Goal: Information Seeking & Learning: Find specific fact

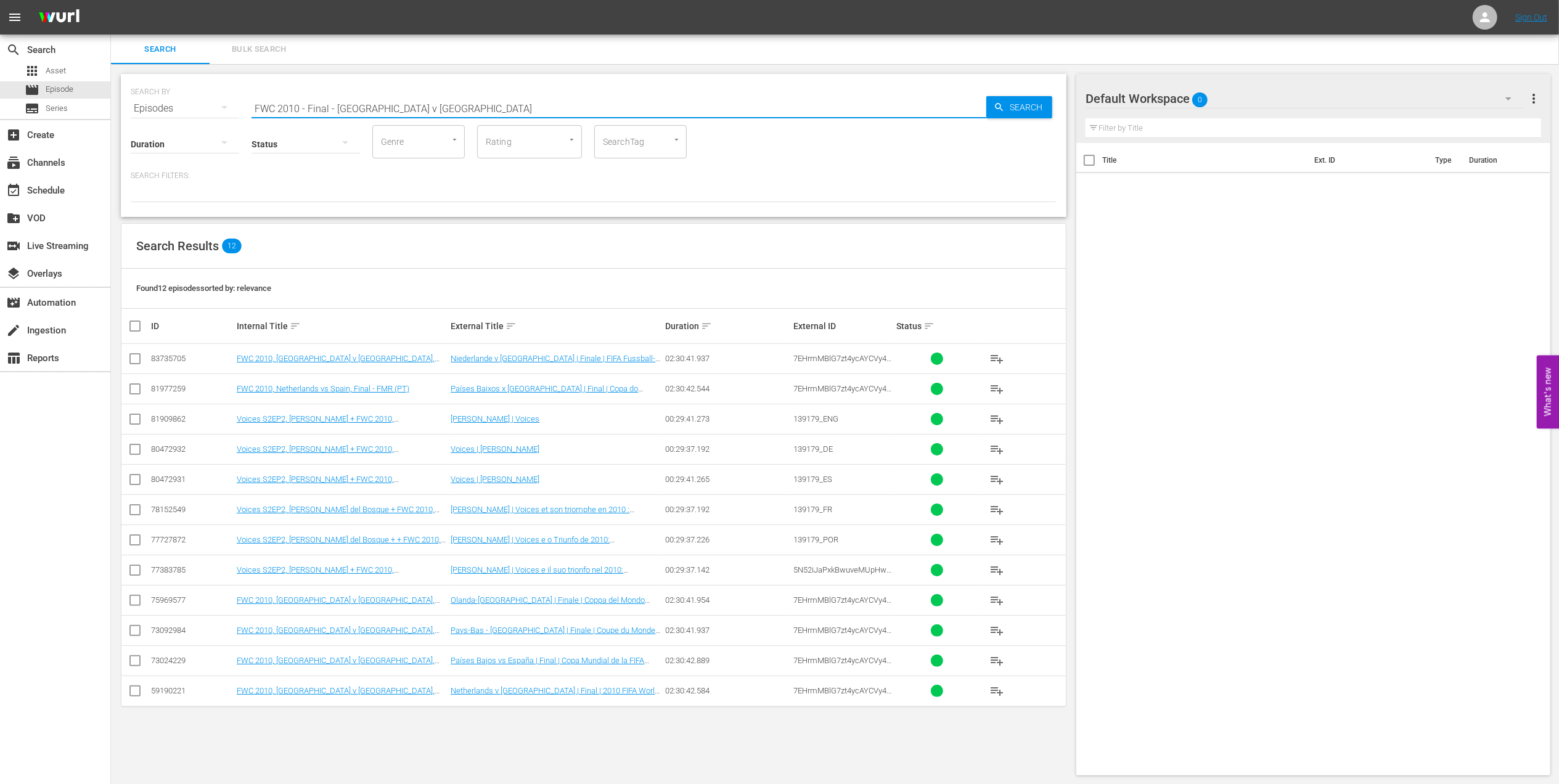
drag, startPoint x: 483, startPoint y: 107, endPoint x: 187, endPoint y: 117, distance: 296.2
click at [188, 117] on div "SEARCH BY Search By Episodes Search ID, Title, Description, Keywords, or Catego…" at bounding box center [594, 145] width 945 height 143
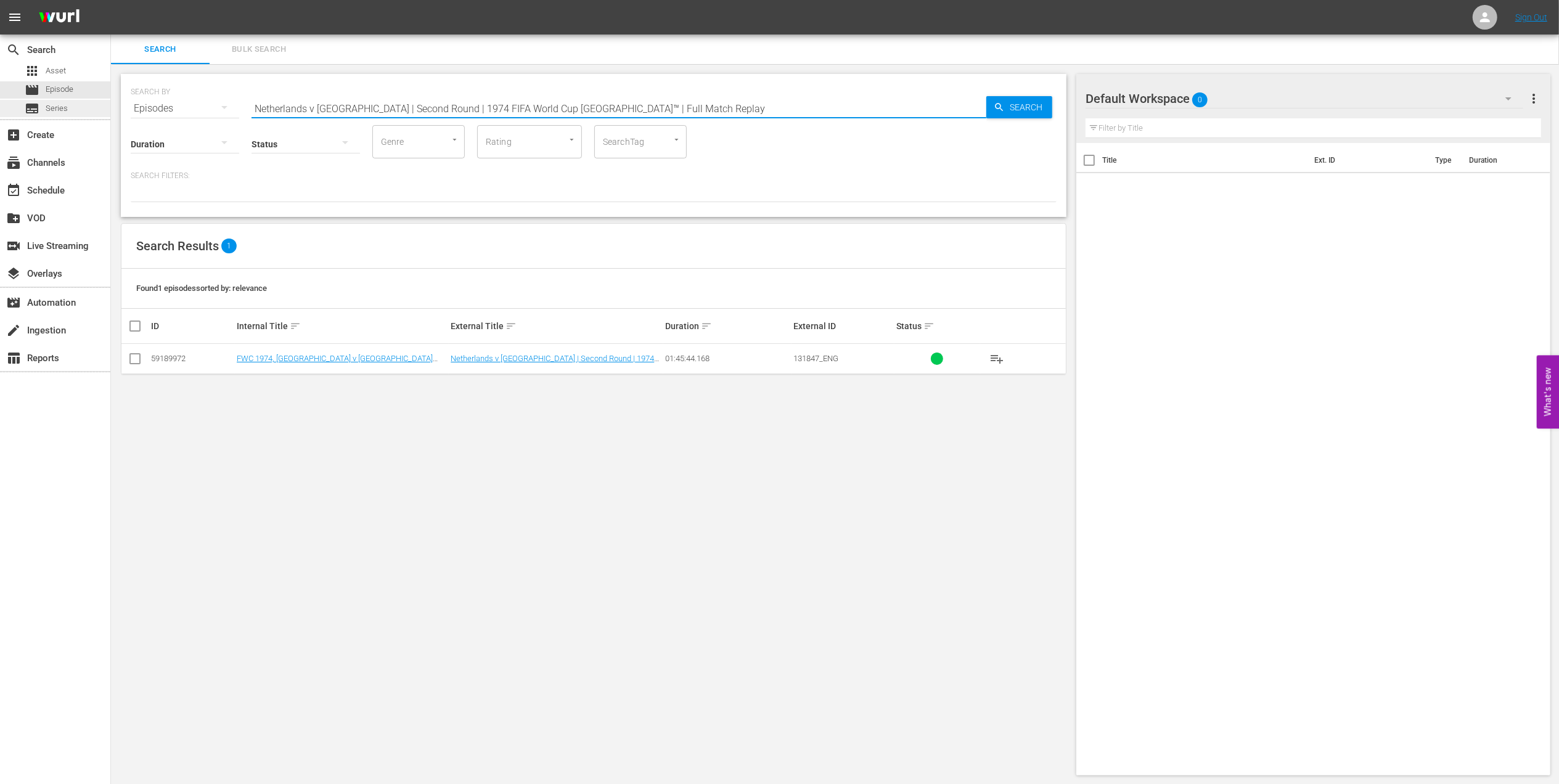
drag, startPoint x: 691, startPoint y: 107, endPoint x: 5, endPoint y: 107, distance: 686.0
click at [111, 0] on div "search Search apps Asset movie Episode subtitles Series add_box Create subscrip…" at bounding box center [834, 0] width 1448 height 0
paste input "FWWC 2019 - R16 - [GEOGRAPHIC_DATA] v [GEOGRAPHIC_DATA]"
click at [428, 107] on input "FWWC 2019 - R16 - [GEOGRAPHIC_DATA] v [GEOGRAPHIC_DATA]" at bounding box center [618, 108] width 735 height 30
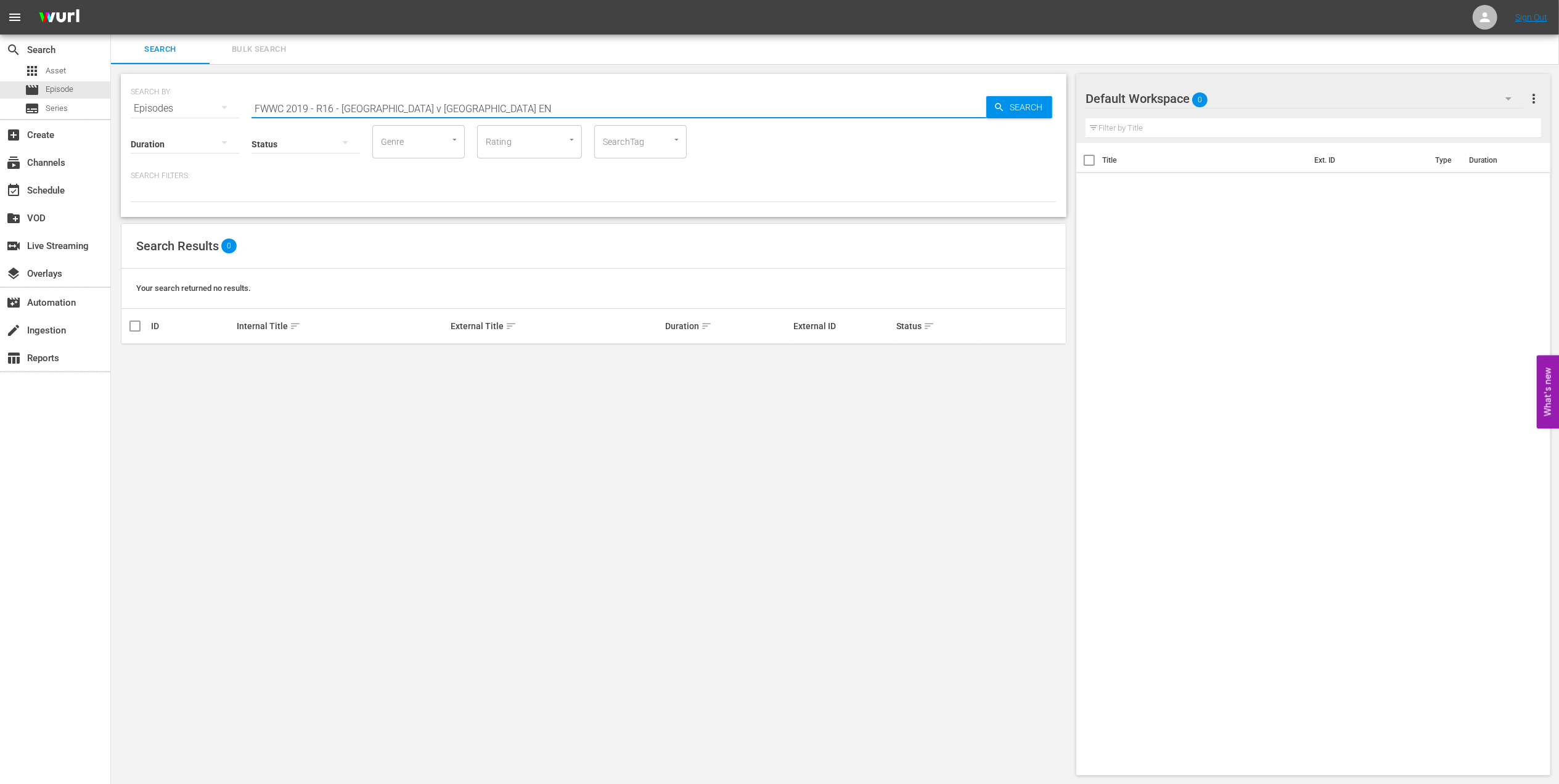
drag, startPoint x: 343, startPoint y: 109, endPoint x: -55, endPoint y: 135, distance: 398.8
click at [0, 135] on html "menu Sign Out search Search apps Asset movie Episode subtitles Series add_box C…" at bounding box center [780, 392] width 1559 height 784
click at [371, 103] on input "Spain v [GEOGRAPHIC_DATA] EN" at bounding box center [618, 108] width 735 height 30
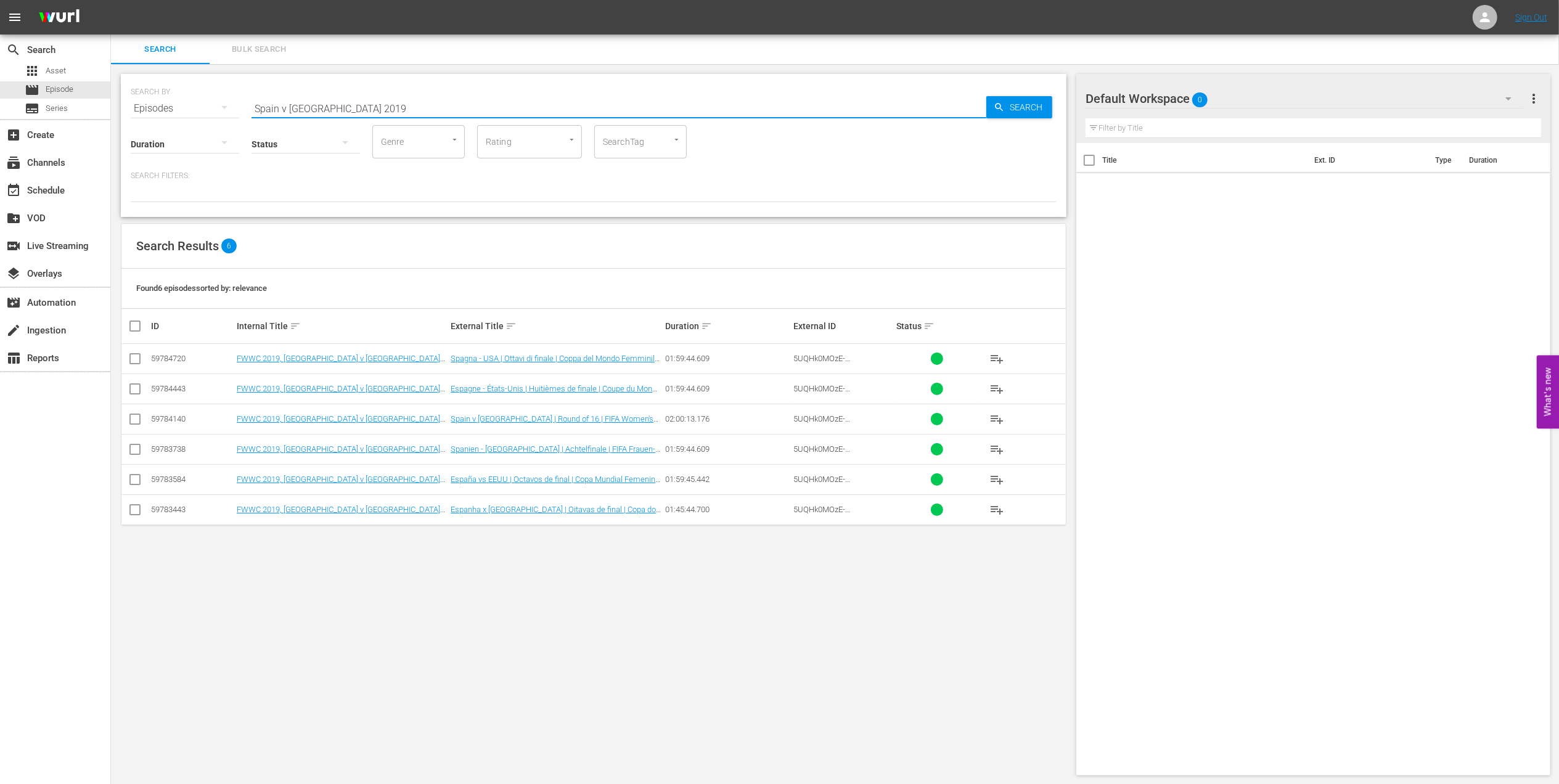
drag, startPoint x: 340, startPoint y: 100, endPoint x: 213, endPoint y: 102, distance: 127.0
click at [213, 102] on div "SEARCH BY Search By Episodes Search ID, Title, Description, Keywords, or Catego…" at bounding box center [594, 100] width 926 height 44
paste input "FWWC 2019 - Final - [GEOGRAPHIC_DATA] v [GEOGRAPHIC_DATA]"
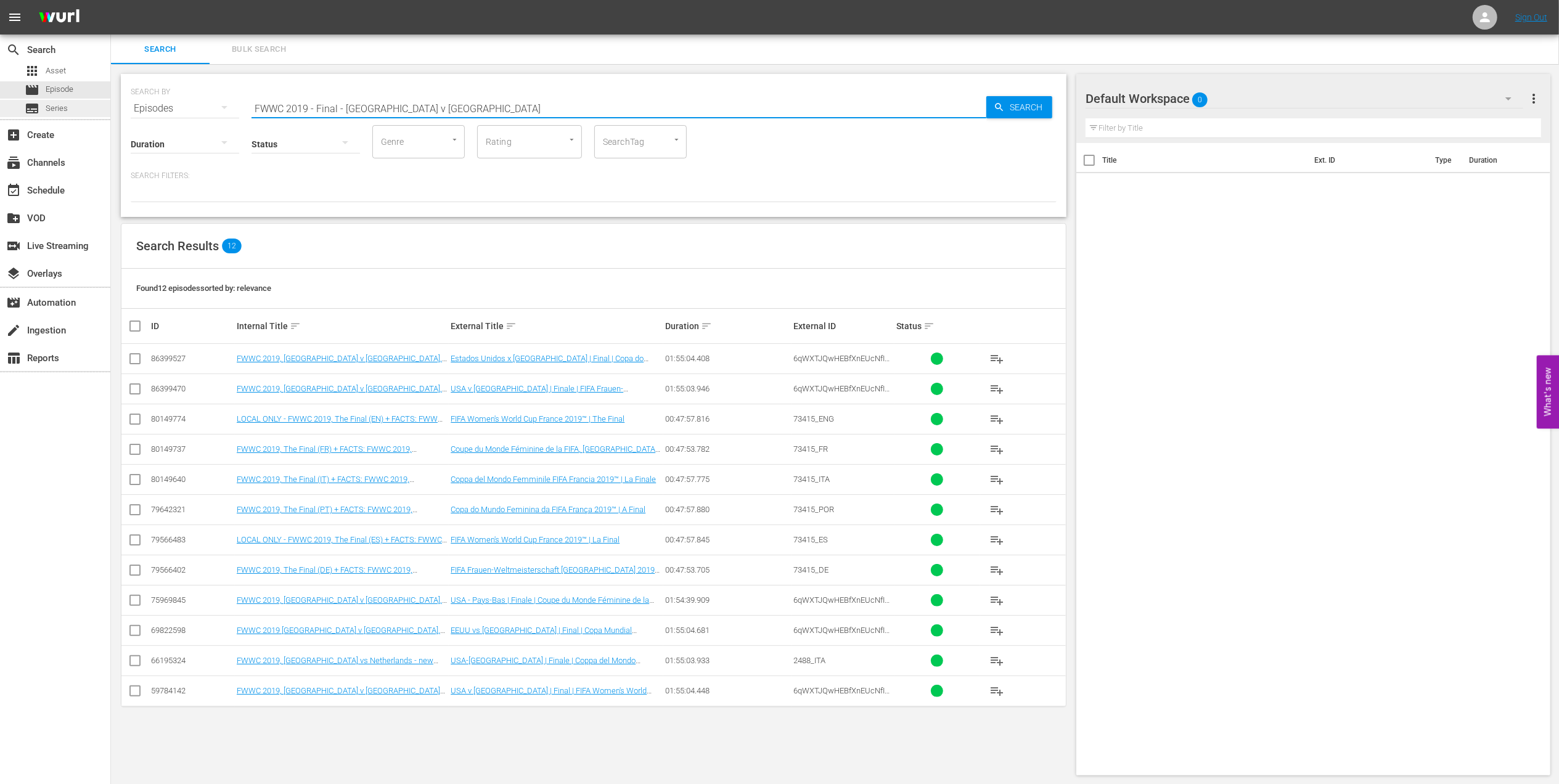
drag, startPoint x: 90, startPoint y: 116, endPoint x: 46, endPoint y: 116, distance: 44.0
click at [111, 0] on div "search Search apps Asset movie Episode subtitles Series add_box Create subscrip…" at bounding box center [834, 0] width 1448 height 0
paste input "2019 Official Film - Le Moment"
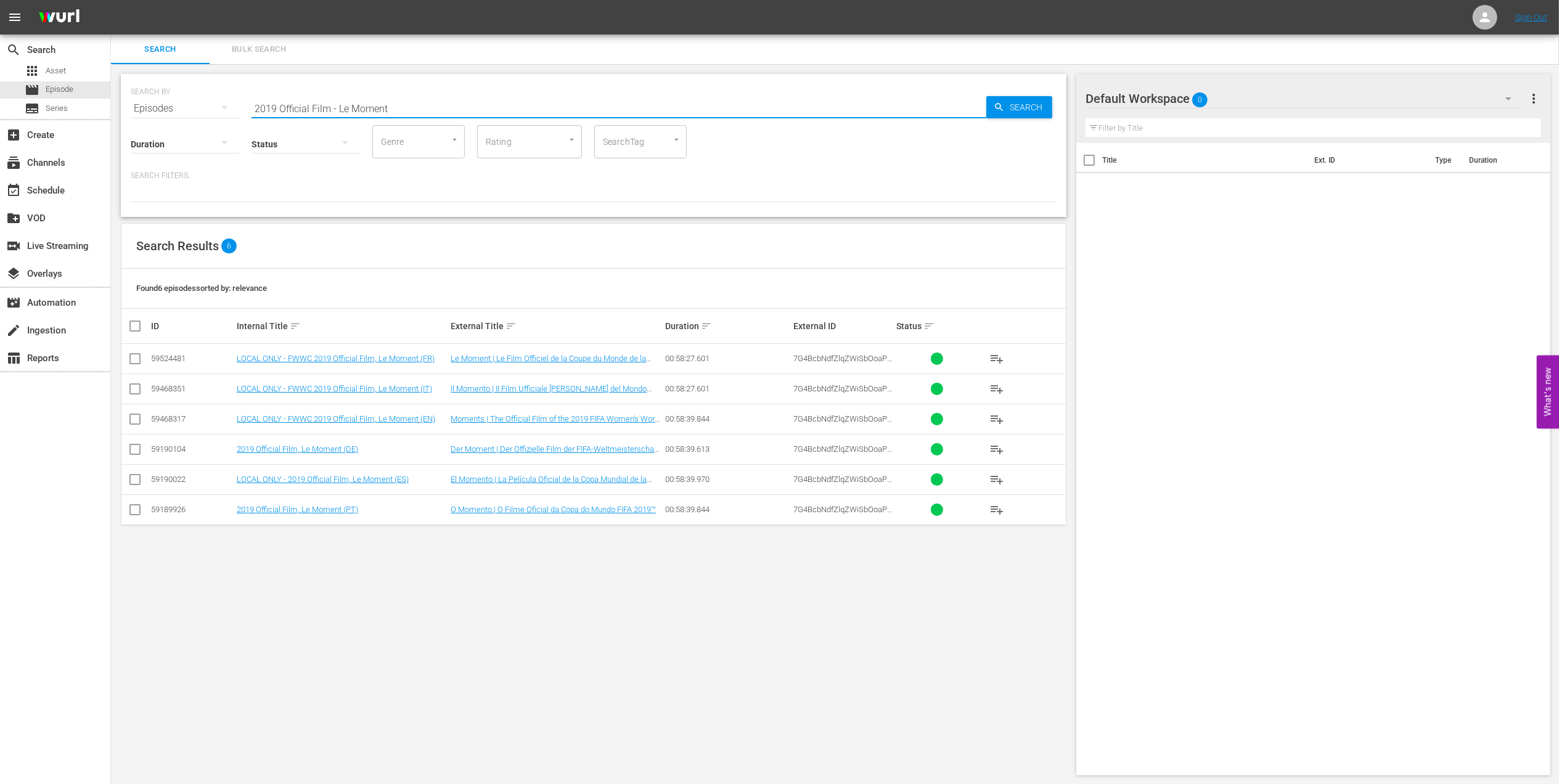
drag, startPoint x: 397, startPoint y: 114, endPoint x: 162, endPoint y: 111, distance: 235.0
click at [163, 111] on div "SEARCH BY Search By Episodes Search ID, Title, Description, Keywords, or Catego…" at bounding box center [594, 100] width 926 height 44
paste input "Argentina v [GEOGRAPHIC_DATA] | Semi-finals | FIFA World Cup 2022 | Full Match …"
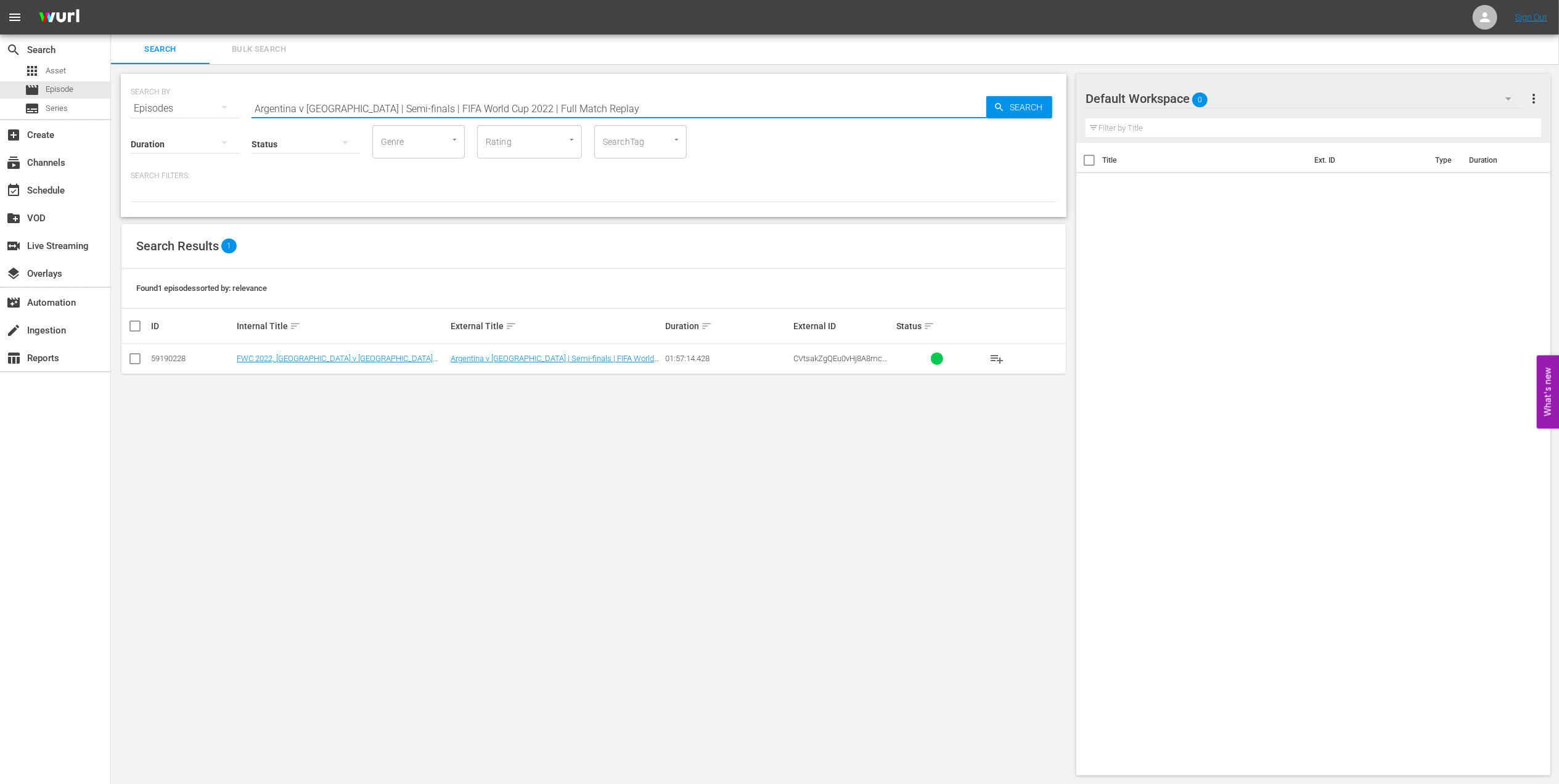
drag, startPoint x: 612, startPoint y: 105, endPoint x: 188, endPoint y: 108, distance: 424.0
click at [188, 108] on div "SEARCH BY Search By Episodes Search ID, Title, Description, Keywords, or Catego…" at bounding box center [594, 100] width 926 height 44
paste input "England v [GEOGRAPHIC_DATA] | Group C | FIFA World Cup 2010"
drag, startPoint x: 567, startPoint y: 107, endPoint x: 270, endPoint y: 110, distance: 297.0
click at [274, 110] on input "England v [GEOGRAPHIC_DATA] | Group C | FIFA World Cup 2010 | Full Match Replay" at bounding box center [618, 108] width 735 height 30
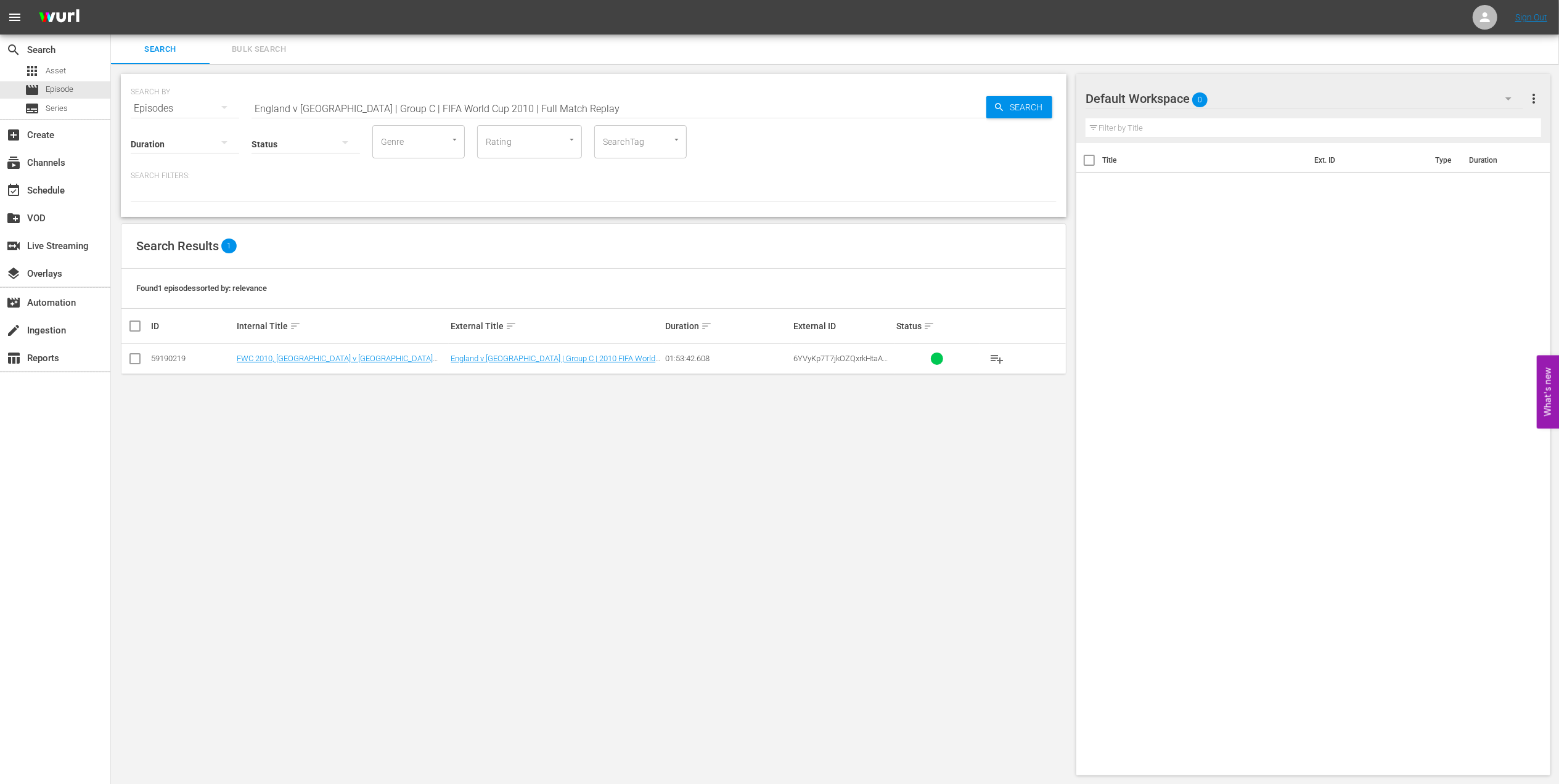
paste input "USA v [GEOGRAPHIC_DATA]"
paste input "text"
drag, startPoint x: 267, startPoint y: 106, endPoint x: 178, endPoint y: 105, distance: 89.0
click at [180, 106] on div "SEARCH BY Search By Episodes Search ID, Title, Description, Keywords, or Catego…" at bounding box center [594, 100] width 926 height 44
drag, startPoint x: 460, startPoint y: 106, endPoint x: 134, endPoint y: 109, distance: 326.0
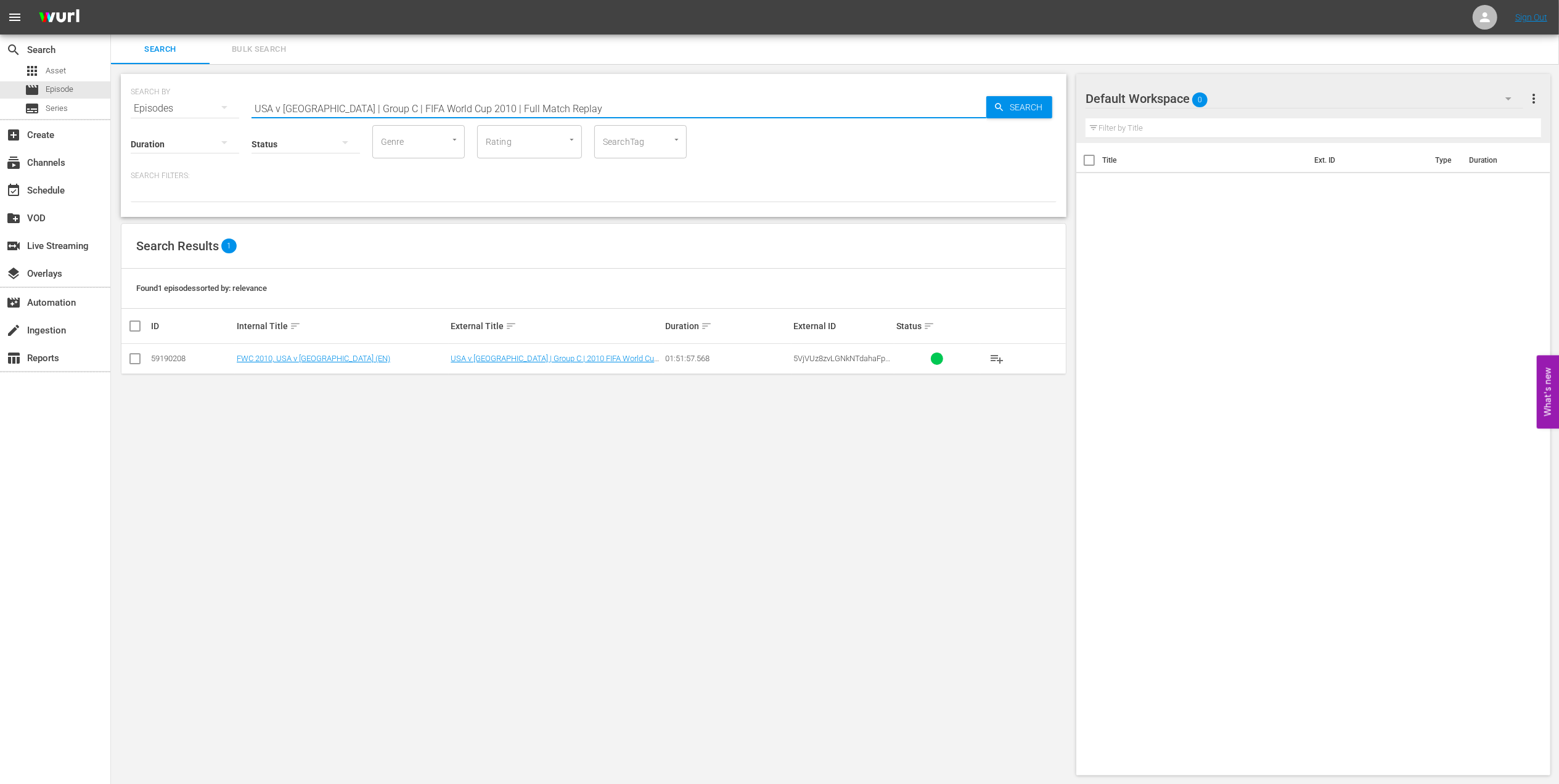
click at [111, 0] on div "search Search apps Asset movie Episode subtitles Series add_box Create subscrip…" at bounding box center [834, 0] width 1448 height 0
paste input "FWC 2010 - Final - [GEOGRAPHIC_DATA] v [GEOGRAPHIC_DATA]"
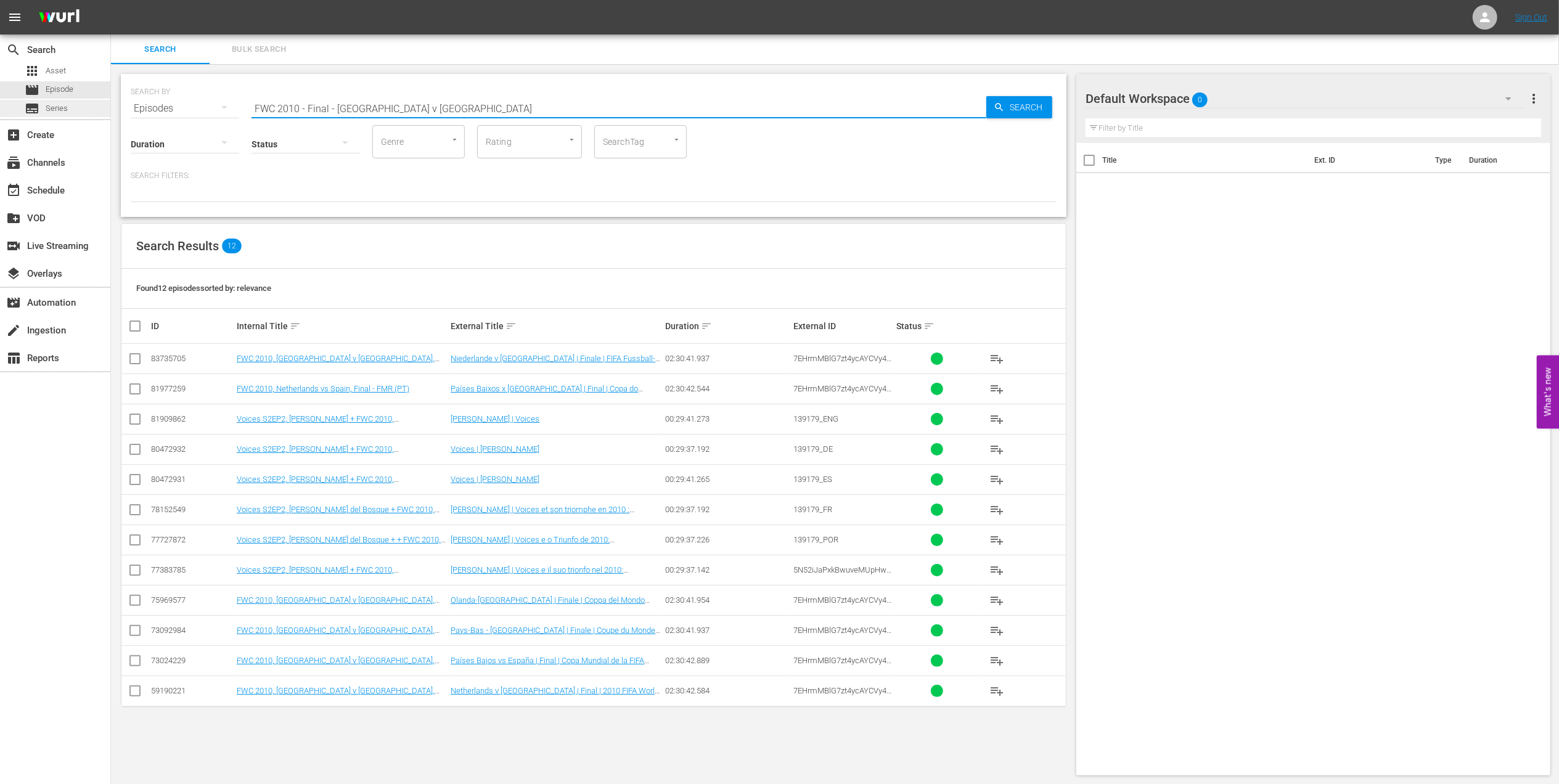
drag, startPoint x: 437, startPoint y: 110, endPoint x: 80, endPoint y: 109, distance: 357.0
click at [111, 0] on div "search Search apps Asset movie Episode subtitles Series add_box Create subscrip…" at bounding box center [834, 0] width 1448 height 0
click at [448, 98] on input "FWC 2010 - Final - [GEOGRAPHIC_DATA] v [GEOGRAPHIC_DATA]" at bounding box center [618, 108] width 735 height 30
click at [448, 107] on input "FWC 2010 - Final - [GEOGRAPHIC_DATA] v [GEOGRAPHIC_DATA]" at bounding box center [618, 108] width 735 height 30
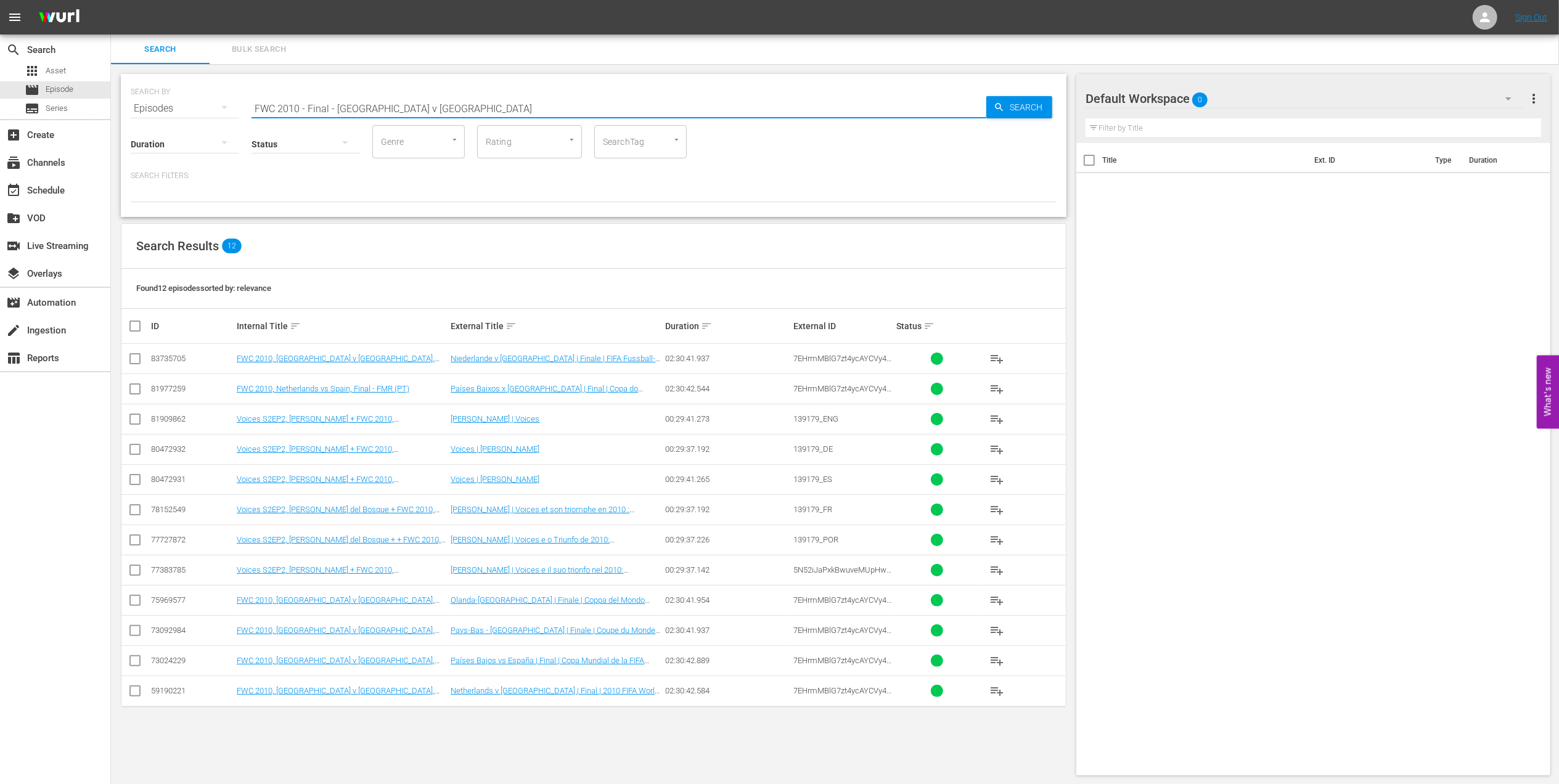
drag, startPoint x: 448, startPoint y: 107, endPoint x: 280, endPoint y: 108, distance: 168.0
click at [280, 108] on input "FWC 2010 - Final - [GEOGRAPHIC_DATA] v [GEOGRAPHIC_DATA]" at bounding box center [618, 108] width 735 height 30
paste input "2018 Official Film - Dreams"
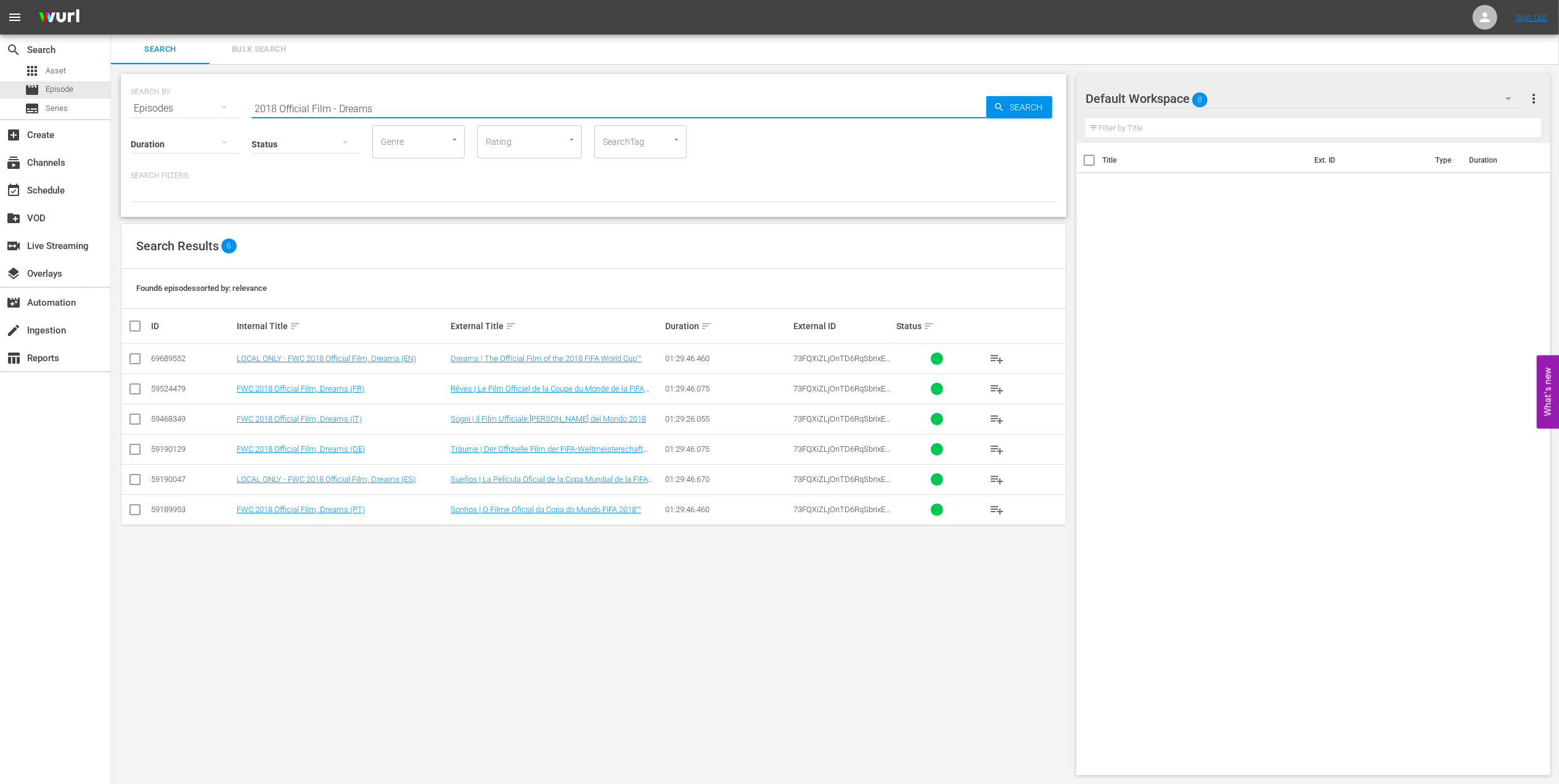
drag, startPoint x: 393, startPoint y: 100, endPoint x: 165, endPoint y: 114, distance: 228.4
click at [165, 114] on div "SEARCH BY Search By Episodes Search ID, Title, Description, Keywords, or Catego…" at bounding box center [594, 145] width 945 height 143
drag, startPoint x: 387, startPoint y: 101, endPoint x: 393, endPoint y: 107, distance: 8.5
click at [387, 103] on input "2018 Official Film - Dreams" at bounding box center [618, 108] width 735 height 30
paste input "06 Official Film - The Story of the 2006 FIFA World Cup"
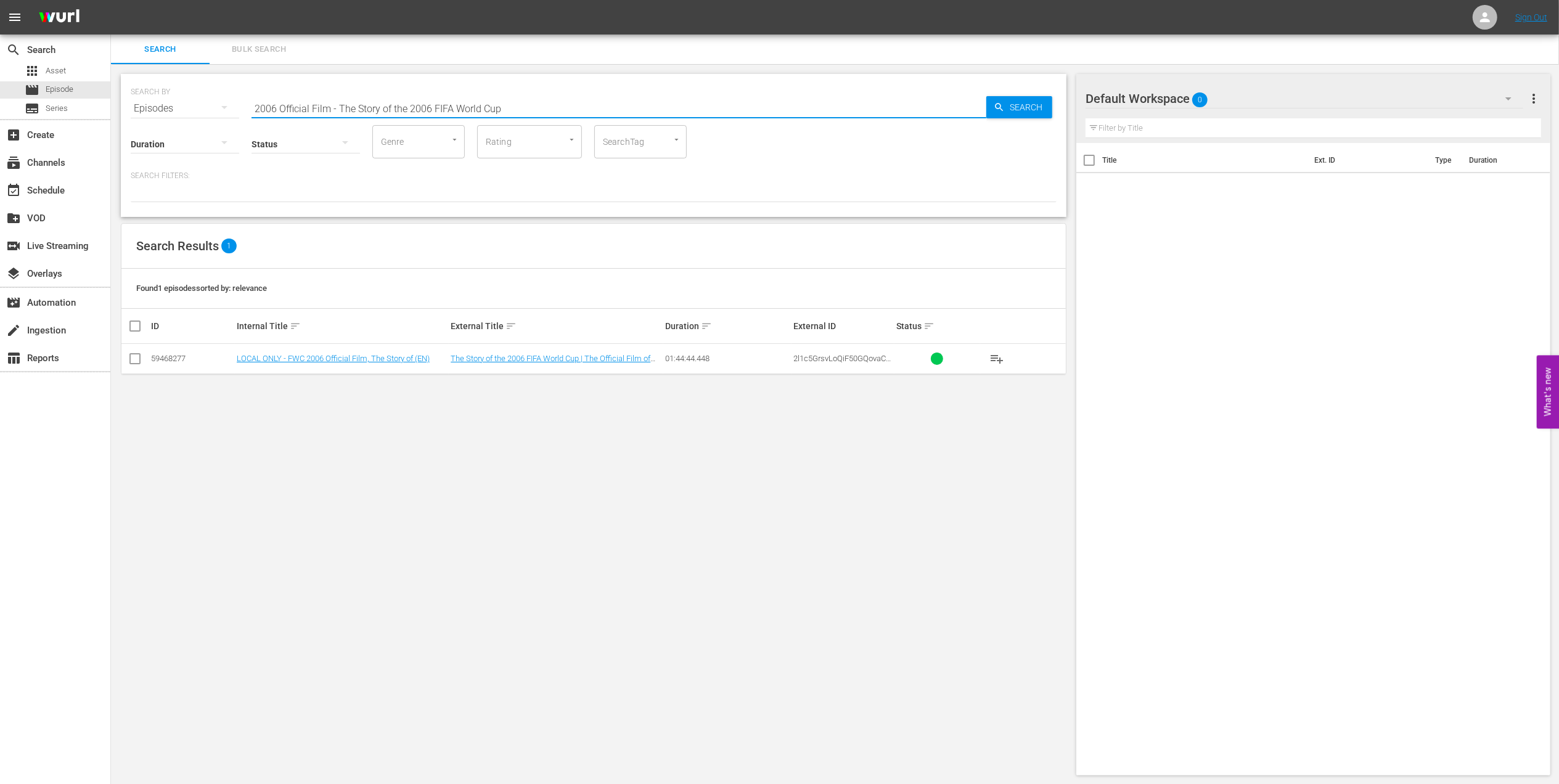
drag, startPoint x: 522, startPoint y: 114, endPoint x: 210, endPoint y: 112, distance: 312.0
click at [210, 112] on div "SEARCH BY Search By Episodes Search ID, Title, Description, Keywords, or Catego…" at bounding box center [594, 100] width 926 height 44
paste input "FWC 1990 - Final - [GEOGRAPHIC_DATA] v [GEOGRAPHIC_DATA]"
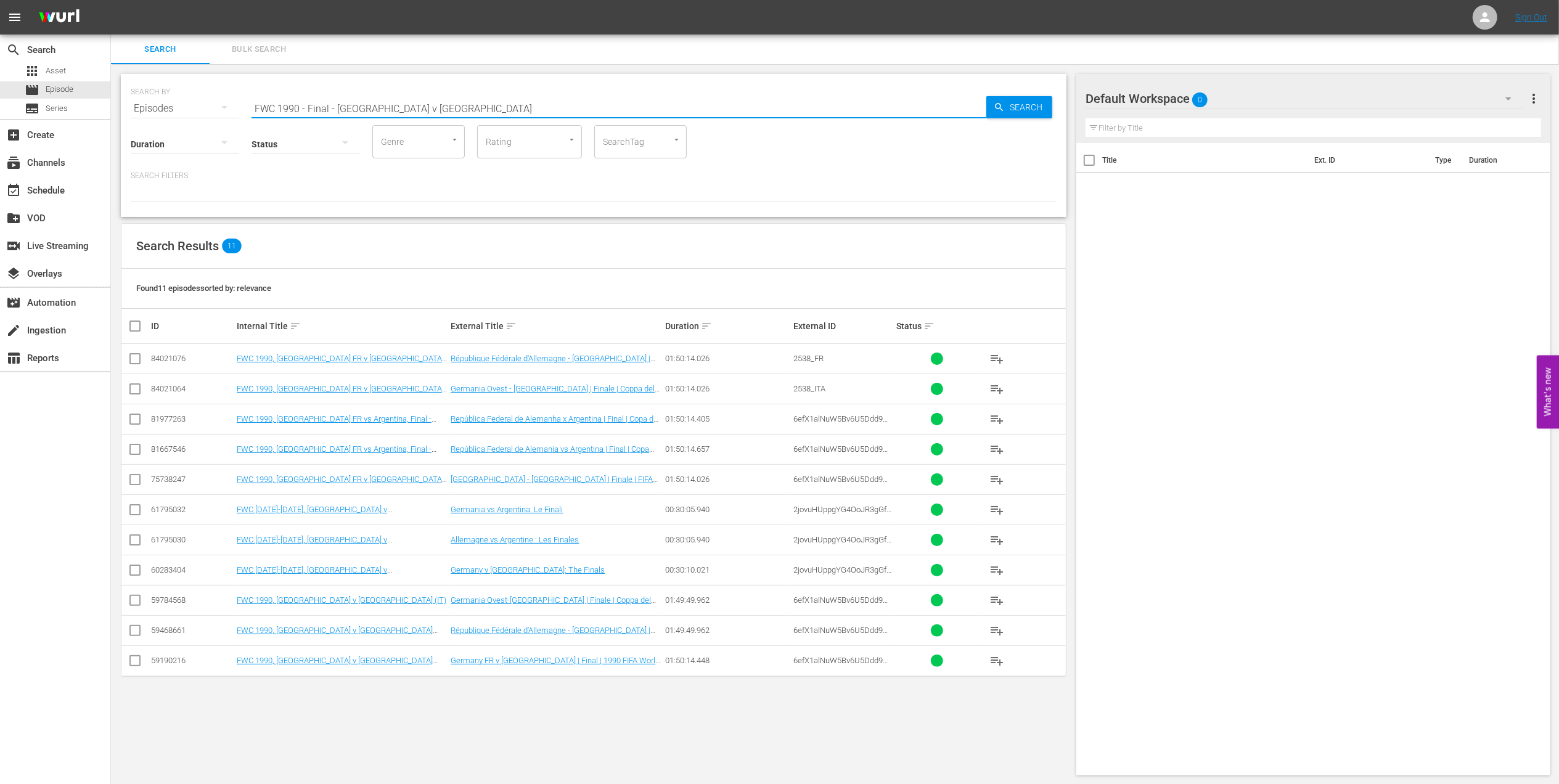
drag, startPoint x: 448, startPoint y: 101, endPoint x: 240, endPoint y: 109, distance: 208.2
click at [240, 109] on div "SEARCH BY Search By Episodes Search ID, Title, Description, Keywords, or Catego…" at bounding box center [594, 100] width 926 height 44
paste input "1962 Official Film - Viva Brasil"
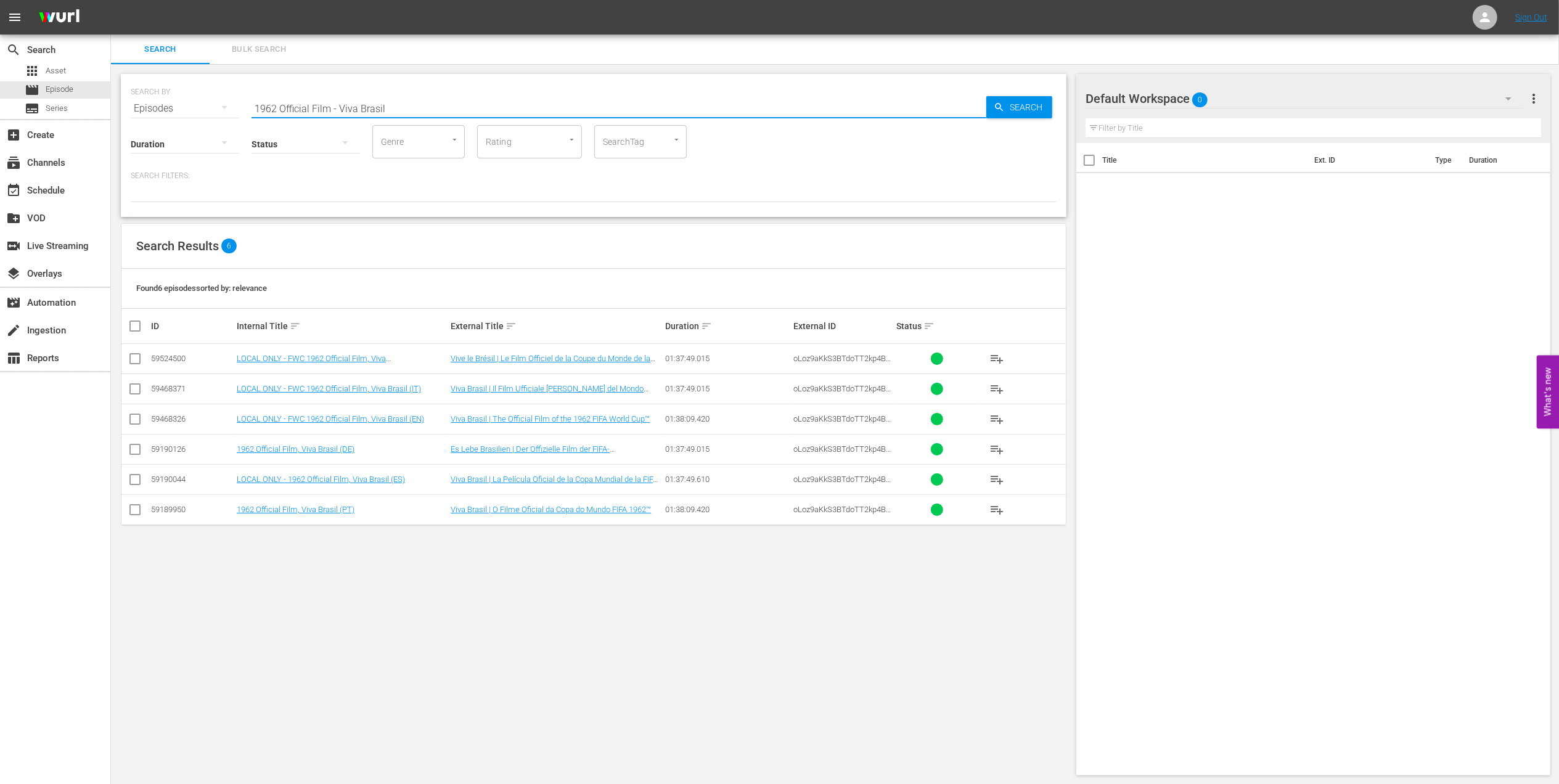
type input "1962 Official Film - Viva Brasil"
